Goal: Check status

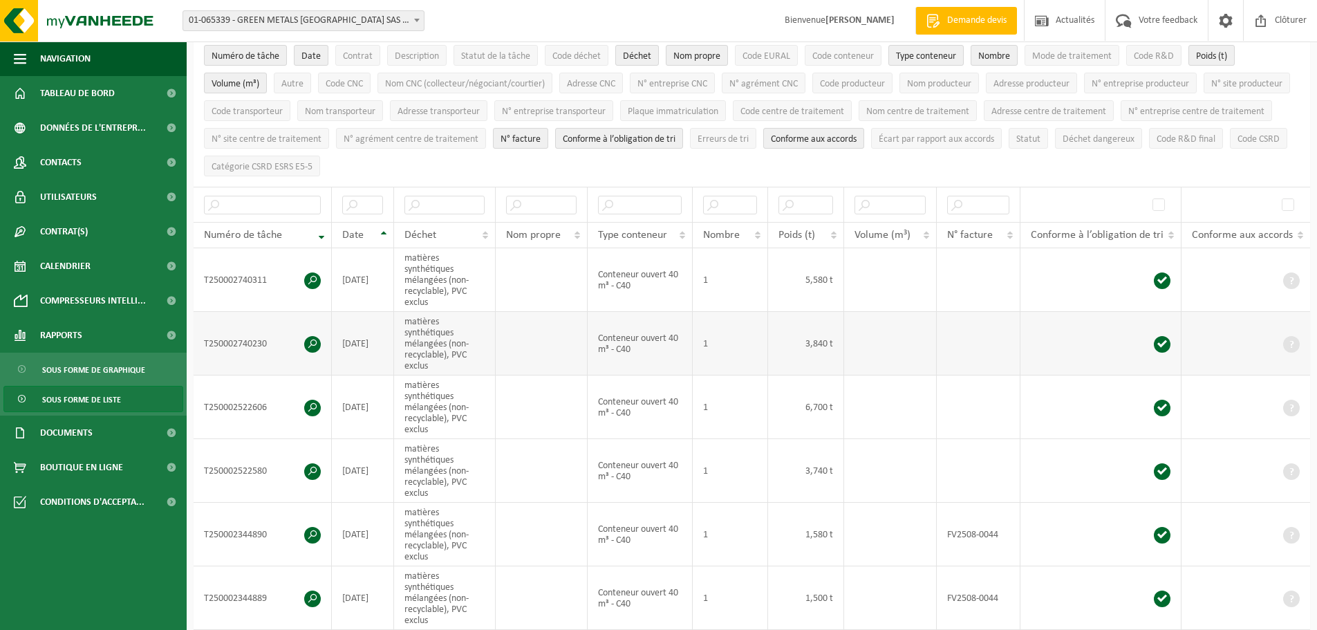
scroll to position [138, 0]
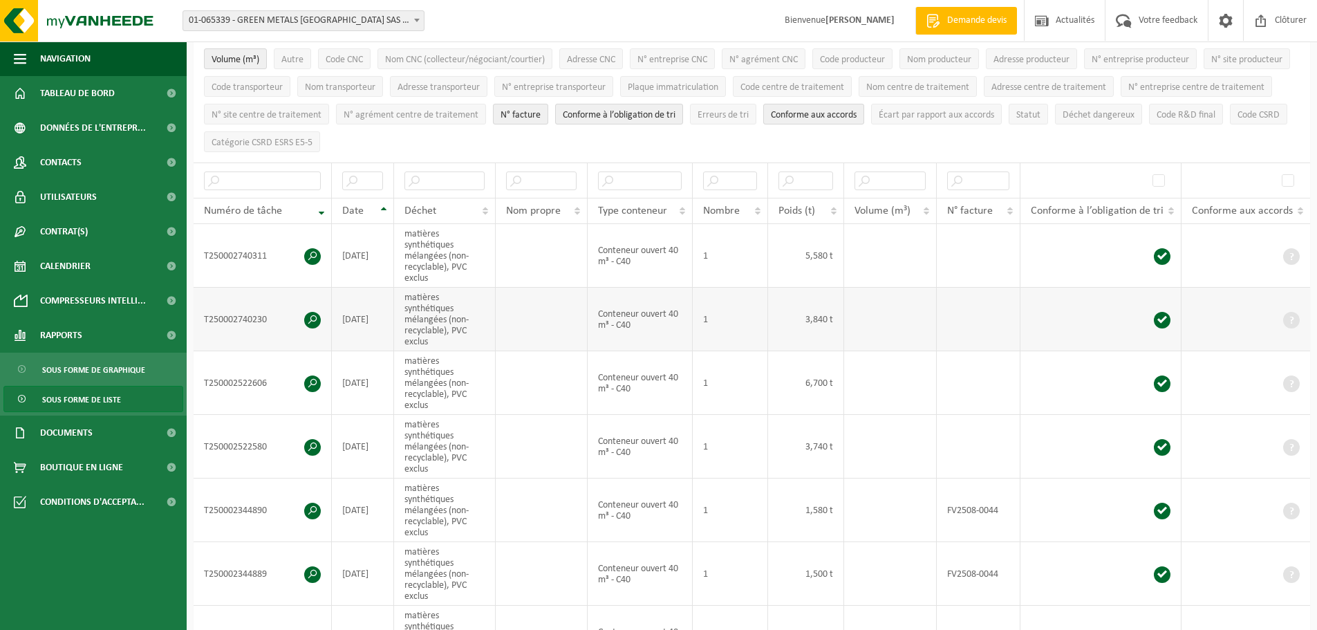
click at [309, 314] on span at bounding box center [312, 320] width 17 height 17
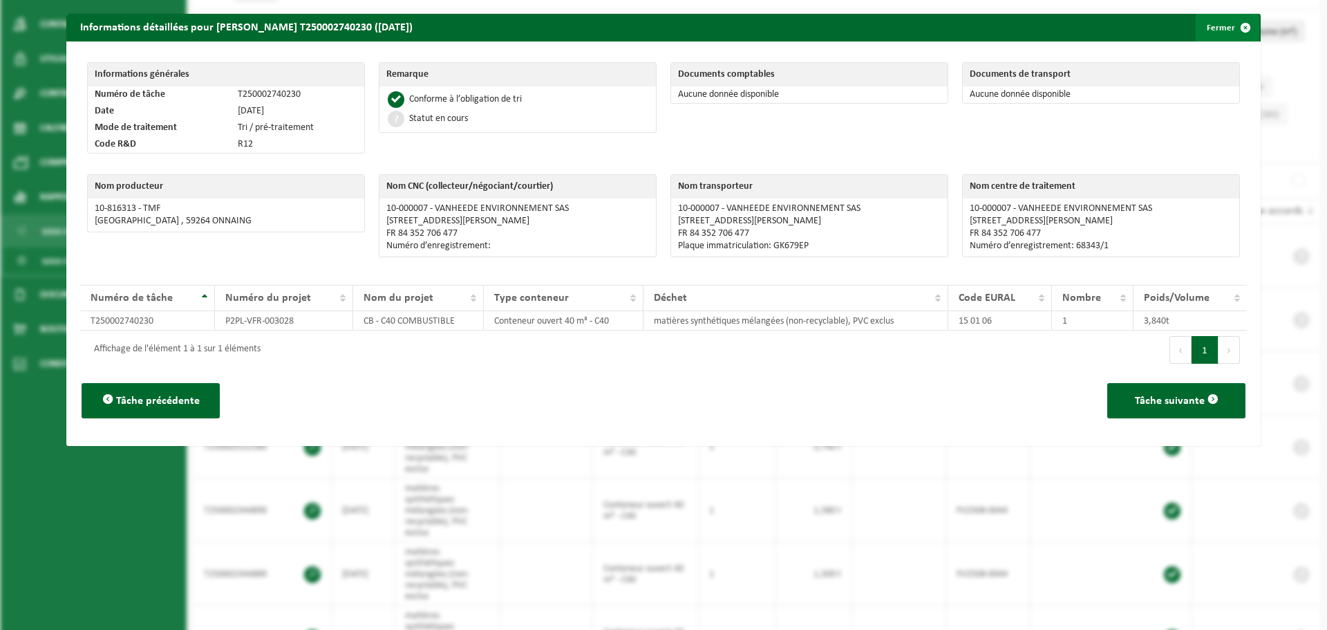
click at [1235, 21] on span "button" at bounding box center [1246, 28] width 28 height 28
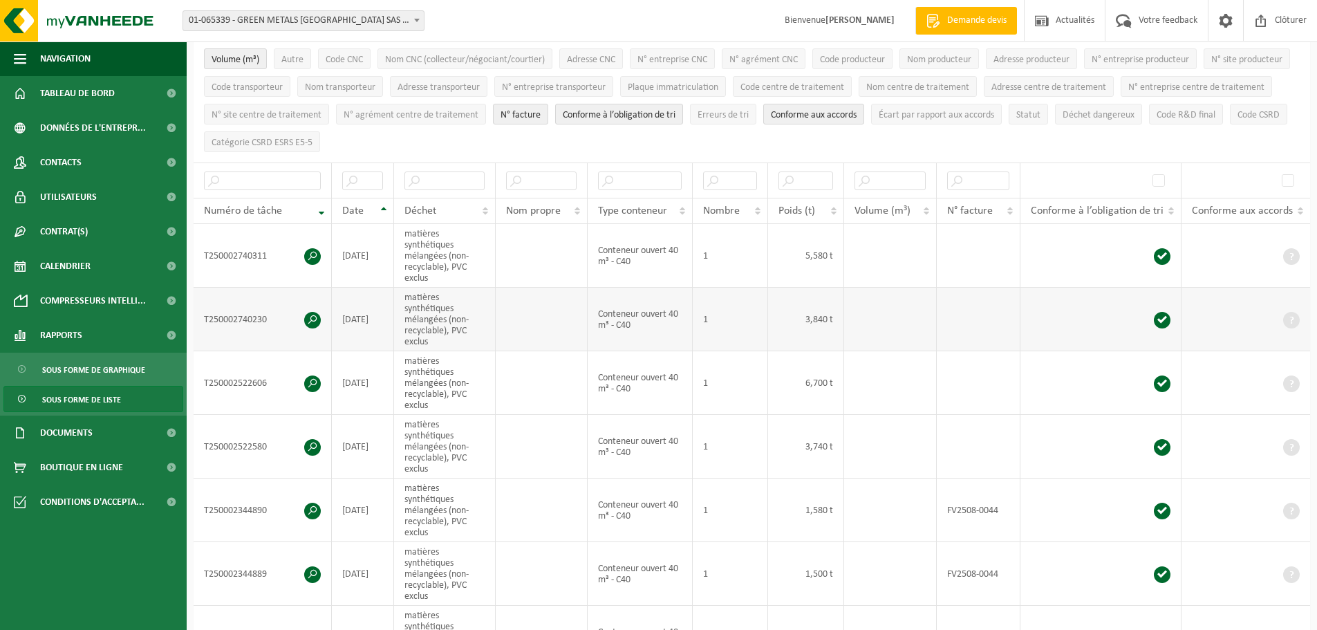
click at [281, 315] on td "T250002740230" at bounding box center [263, 320] width 138 height 64
click at [272, 315] on td "T250002740230" at bounding box center [263, 320] width 138 height 64
drag, startPoint x: 272, startPoint y: 315, endPoint x: 201, endPoint y: 313, distance: 71.2
click at [201, 313] on td "T250002740230" at bounding box center [263, 320] width 138 height 64
copy td "T250002740230"
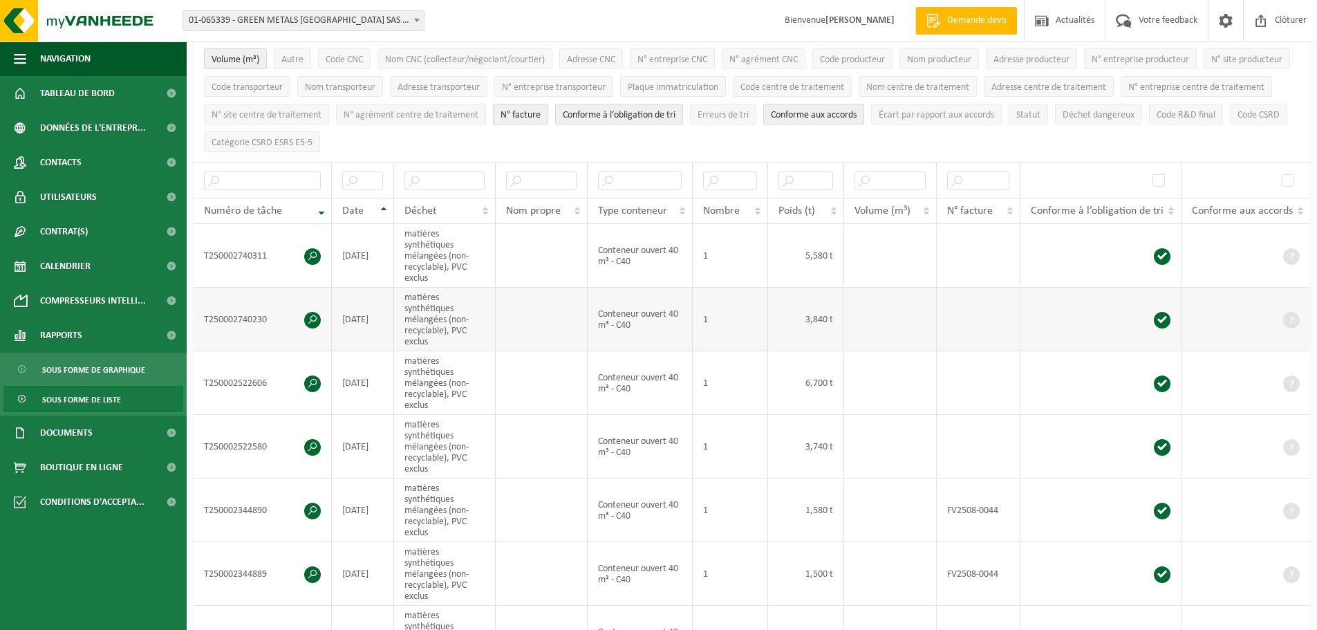
click at [795, 322] on td "3,840 t" at bounding box center [806, 320] width 76 height 64
drag, startPoint x: 274, startPoint y: 250, endPoint x: 203, endPoint y: 252, distance: 71.9
click at [203, 252] on td "T250002740311" at bounding box center [263, 256] width 138 height 64
copy td "T250002740311"
click at [312, 250] on span at bounding box center [312, 256] width 17 height 17
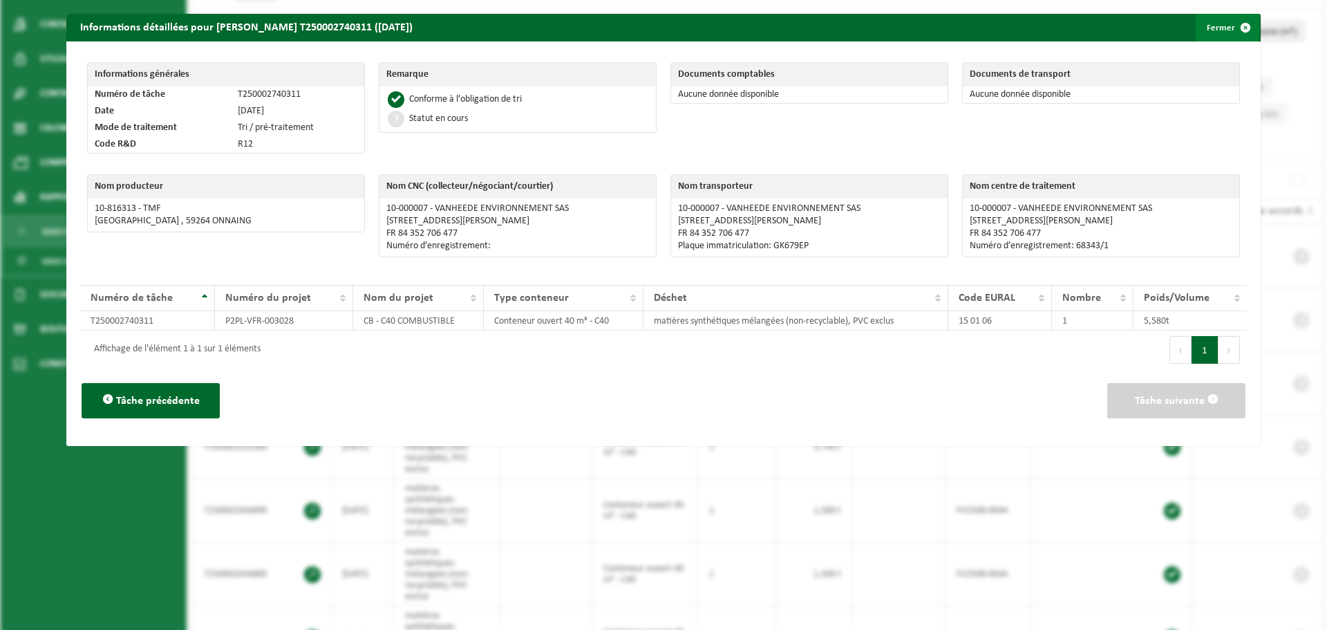
click at [1219, 28] on button "Fermer" at bounding box center [1228, 28] width 64 height 28
